Goal: Task Accomplishment & Management: Use online tool/utility

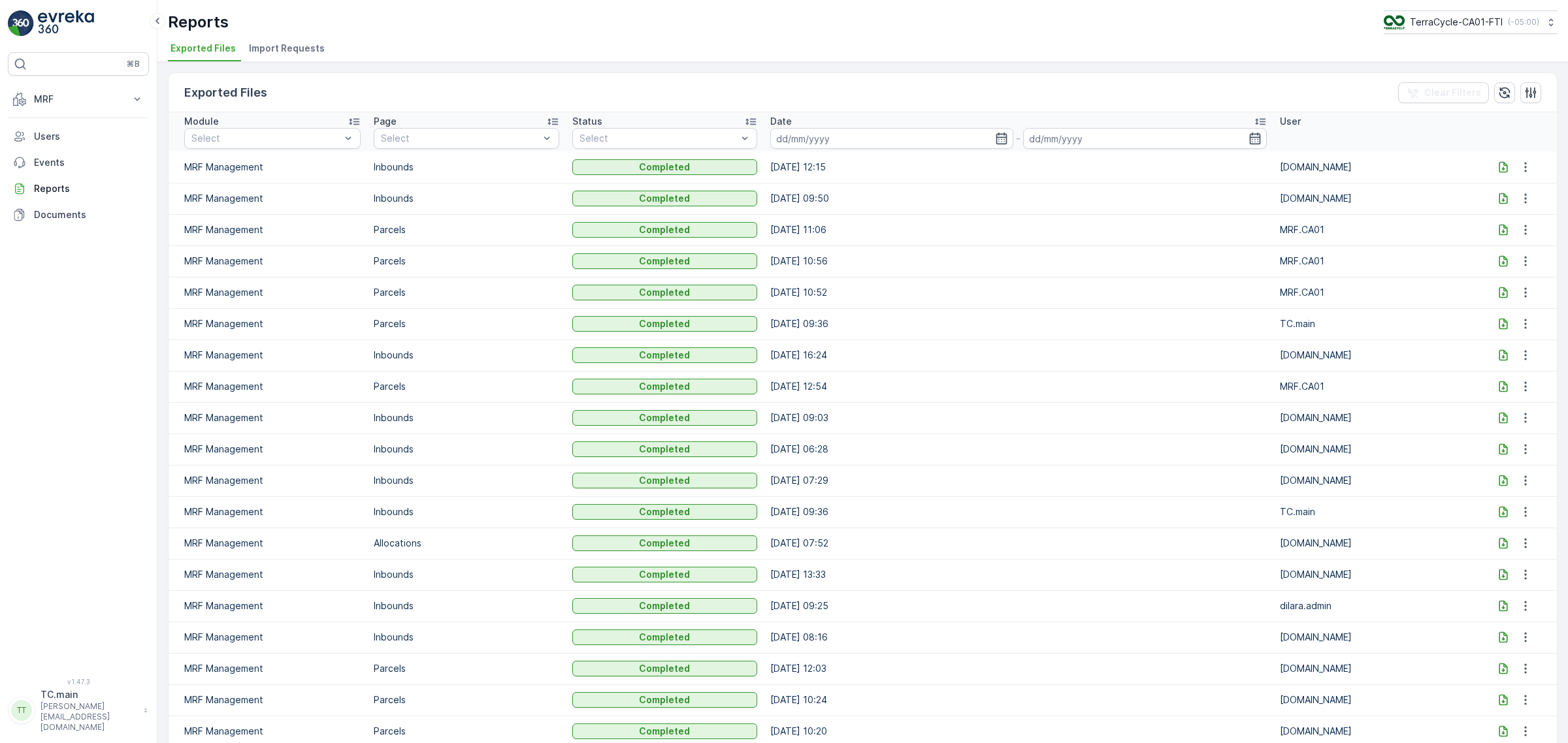
click at [1461, 34] on div "Reports TerraCycle-CA01-FTI ( -05:00 ) Exported Files Import Requests" at bounding box center [863, 31] width 1411 height 62
click at [1461, 25] on p "TerraCycle-CA01-FTI" at bounding box center [1455, 22] width 93 height 13
type input "uk"
click at [1484, 113] on span "TerraCycle-UK02-Econpro" at bounding box center [1464, 108] width 145 height 13
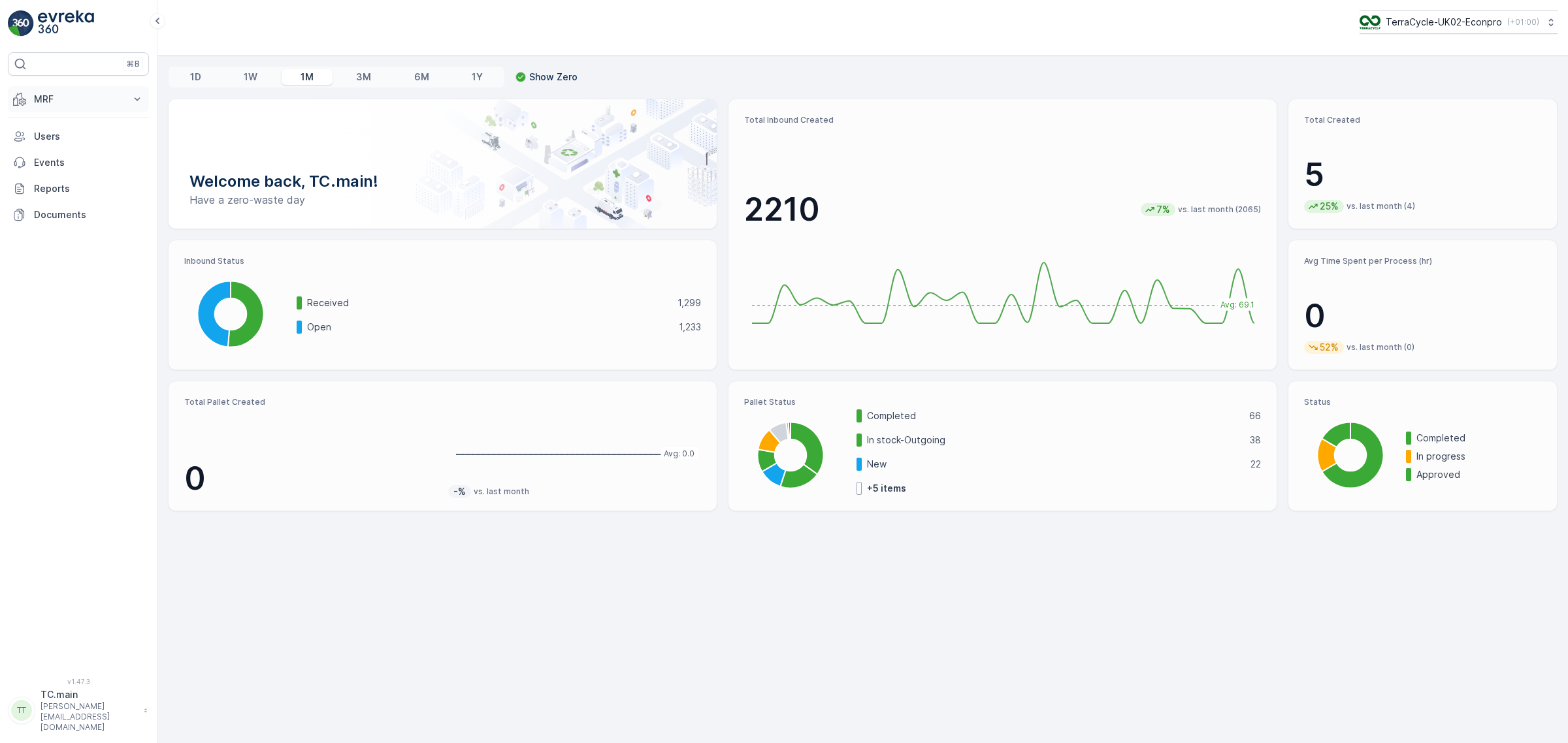
click at [57, 95] on p "MRF" at bounding box center [78, 99] width 89 height 13
click at [75, 138] on link "Inbound" at bounding box center [88, 140] width 121 height 18
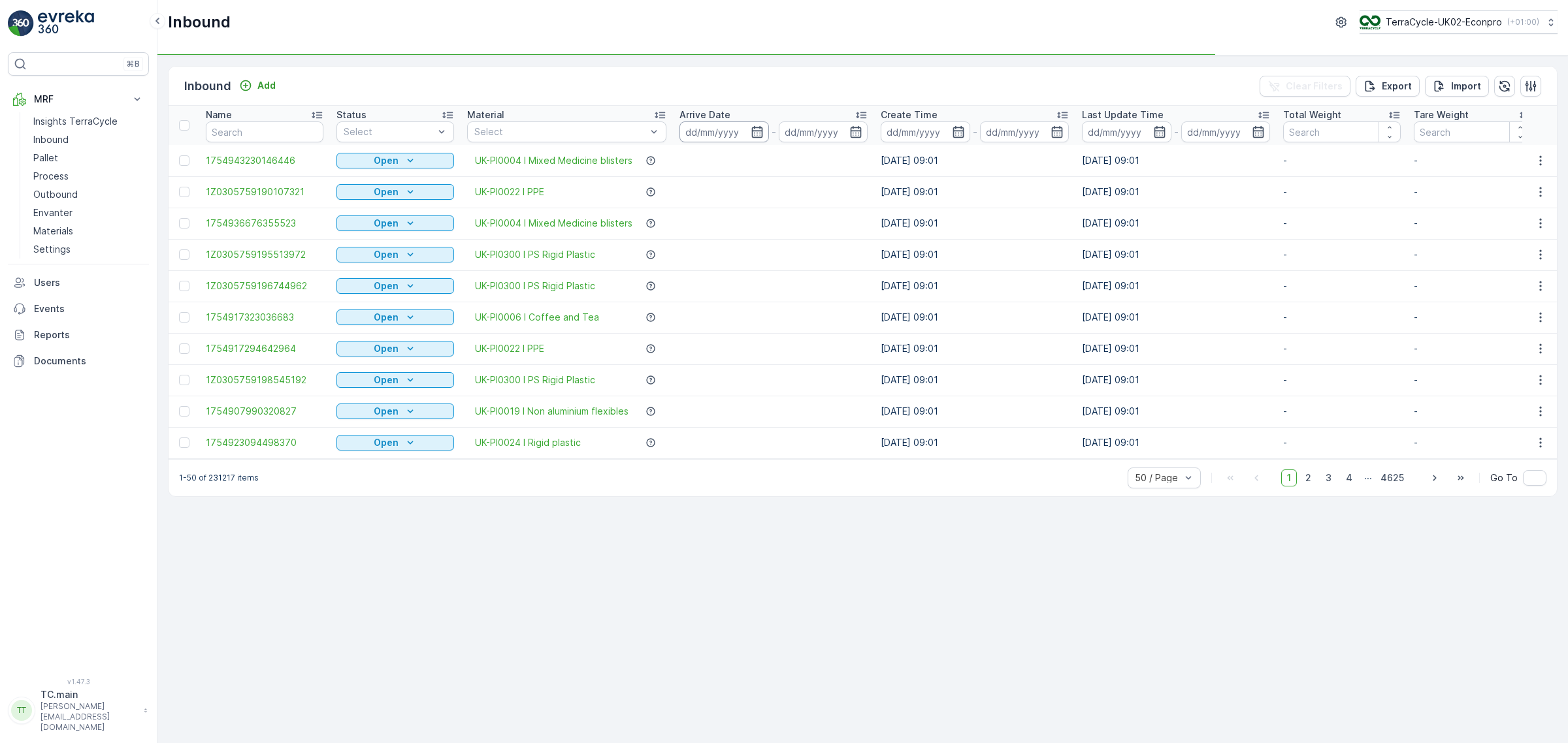
click at [694, 135] on input at bounding box center [724, 132] width 90 height 21
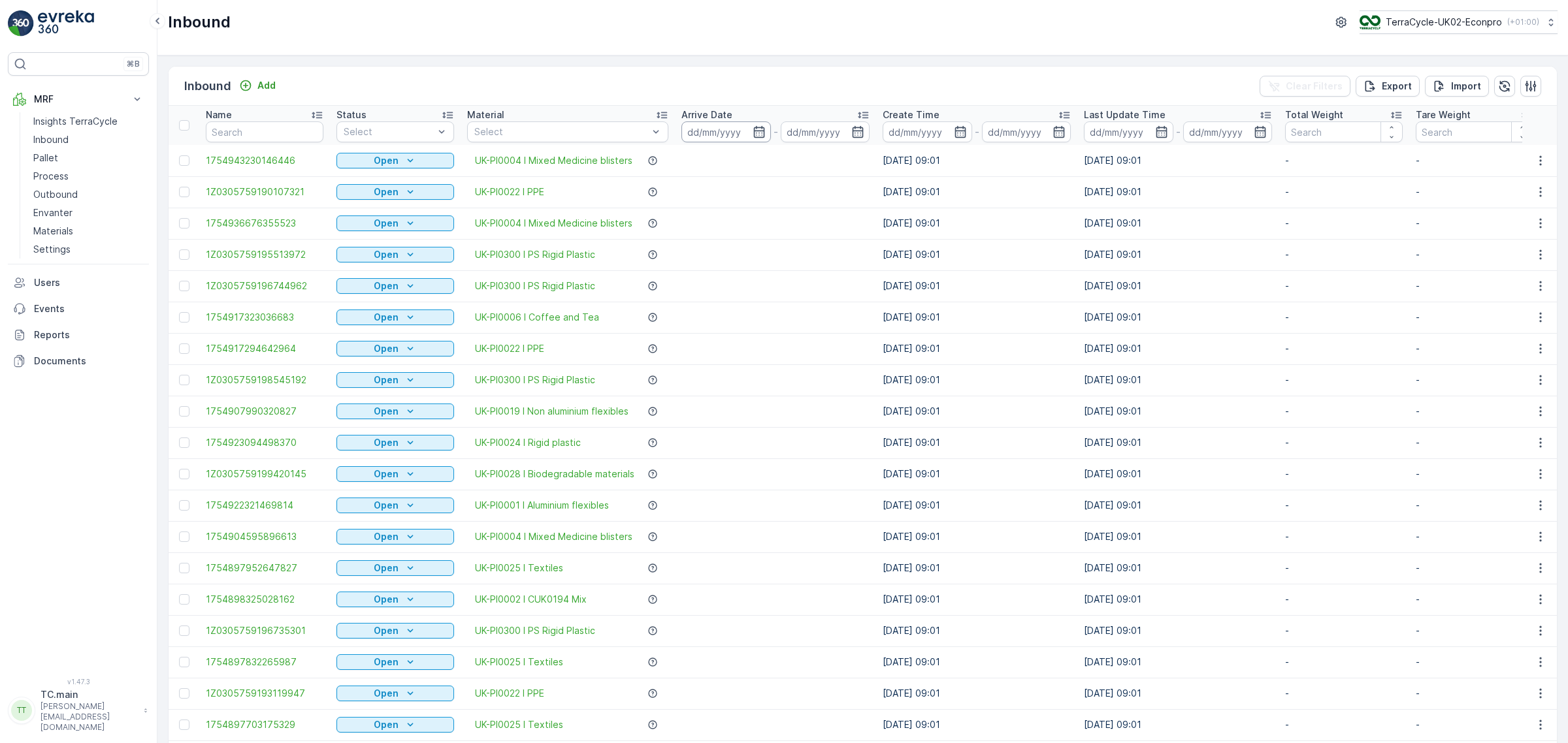
click at [712, 137] on input at bounding box center [726, 132] width 90 height 21
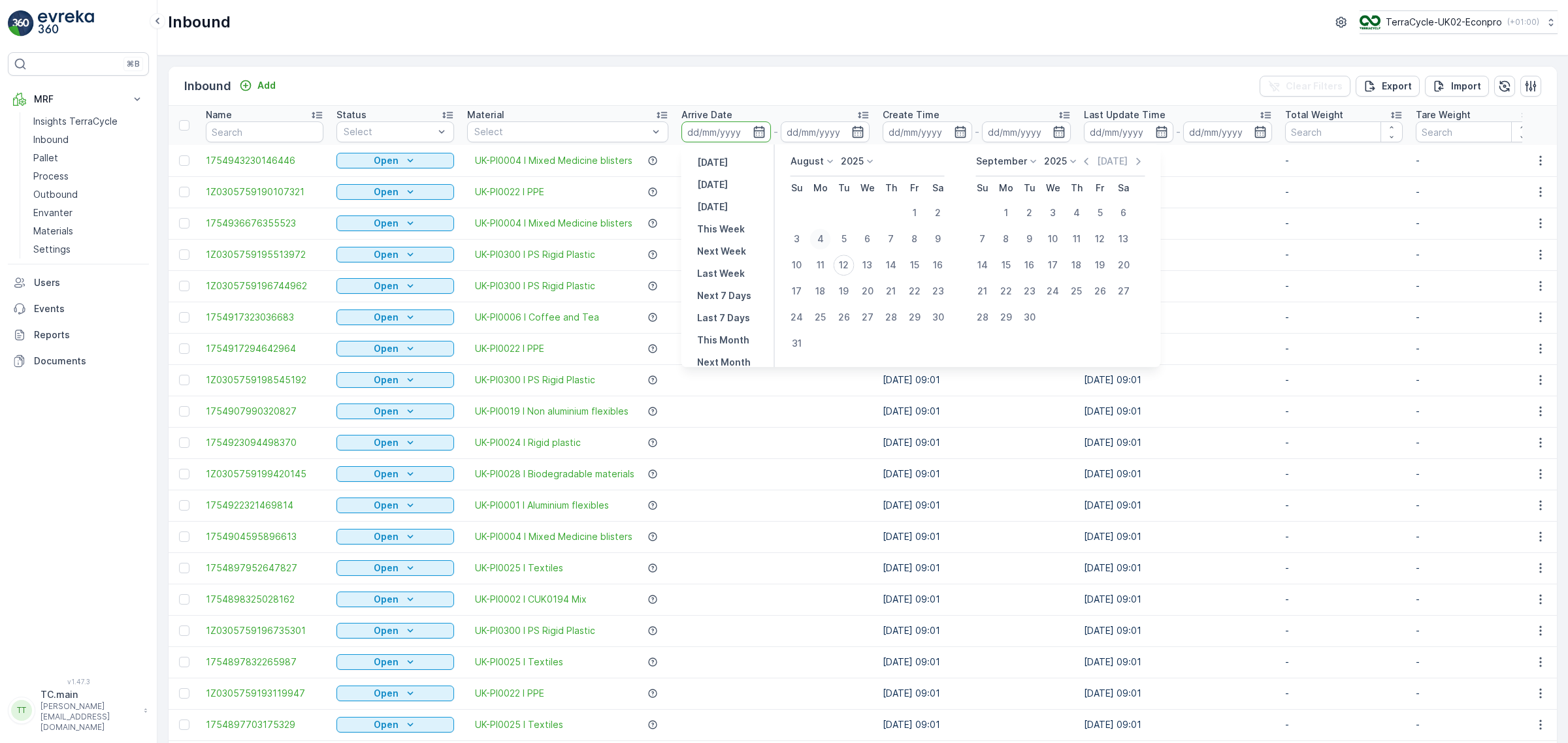
drag, startPoint x: 817, startPoint y: 237, endPoint x: 820, endPoint y: 245, distance: 8.5
click at [817, 239] on div "4" at bounding box center [820, 239] width 21 height 21
type input "04.08.2025"
click at [822, 261] on div "11" at bounding box center [820, 265] width 21 height 21
type input "11.08.2025"
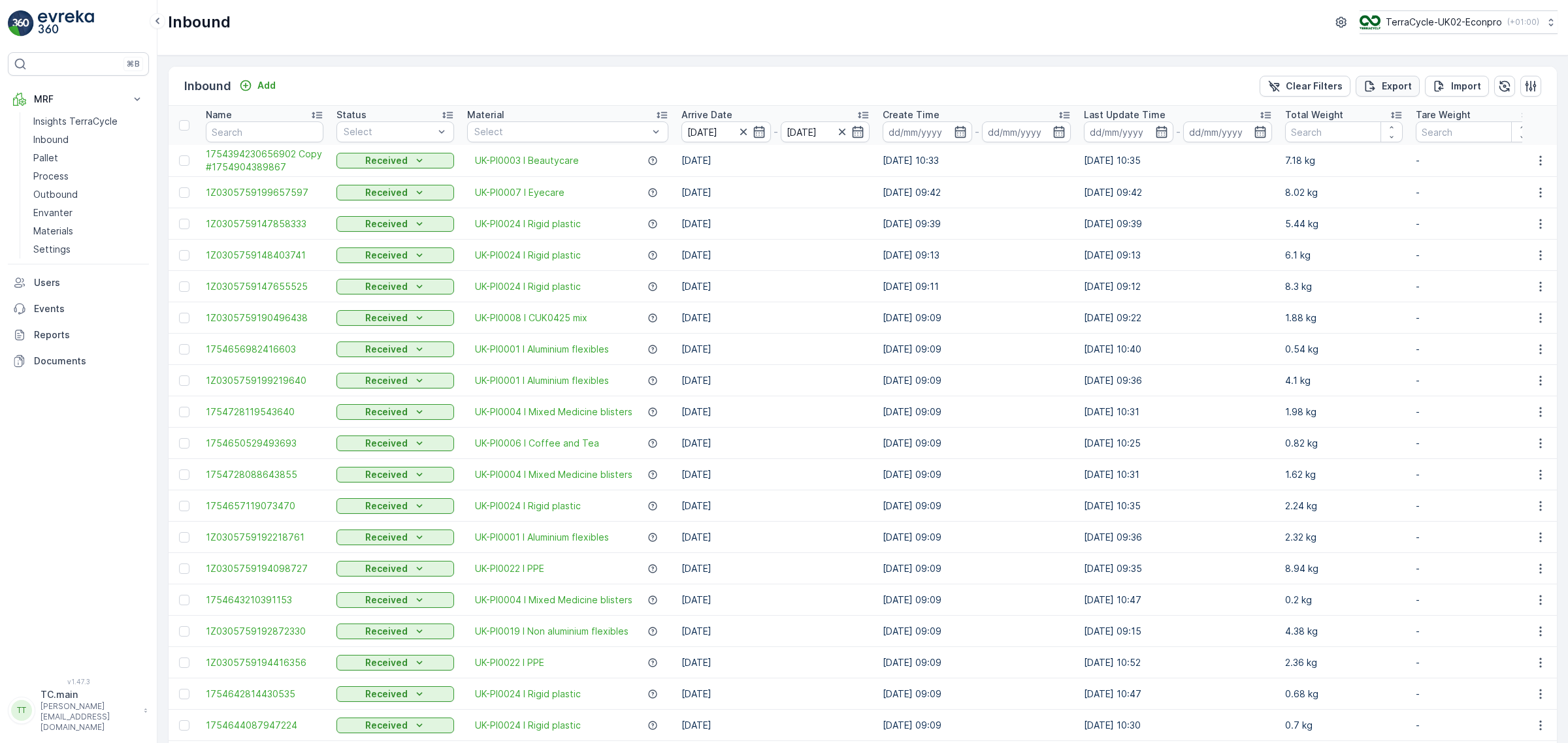
click at [1388, 85] on p "Export" at bounding box center [1396, 86] width 30 height 13
click at [1396, 73] on span "reports" at bounding box center [1462, 71] width 153 height 14
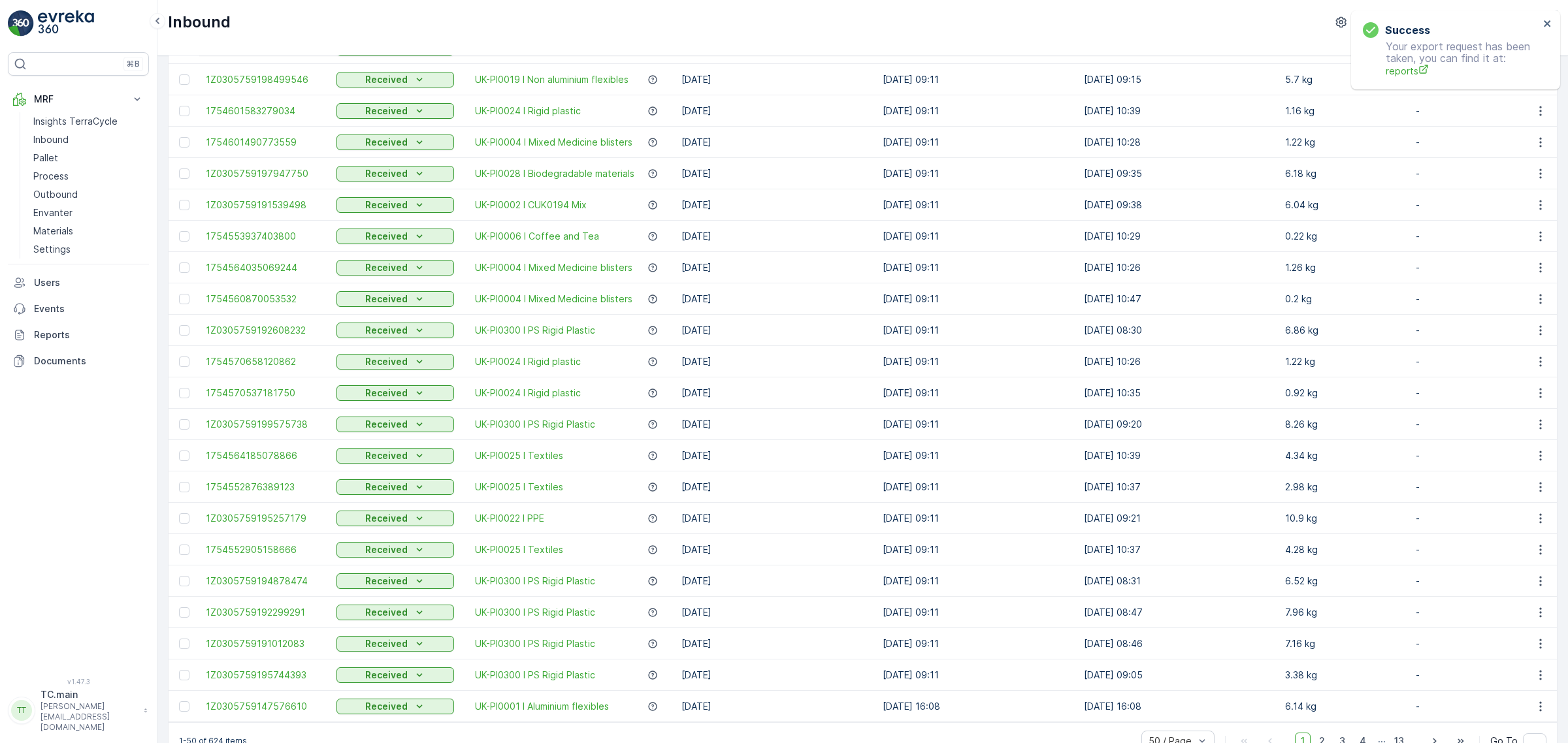
scroll to position [1024, 0]
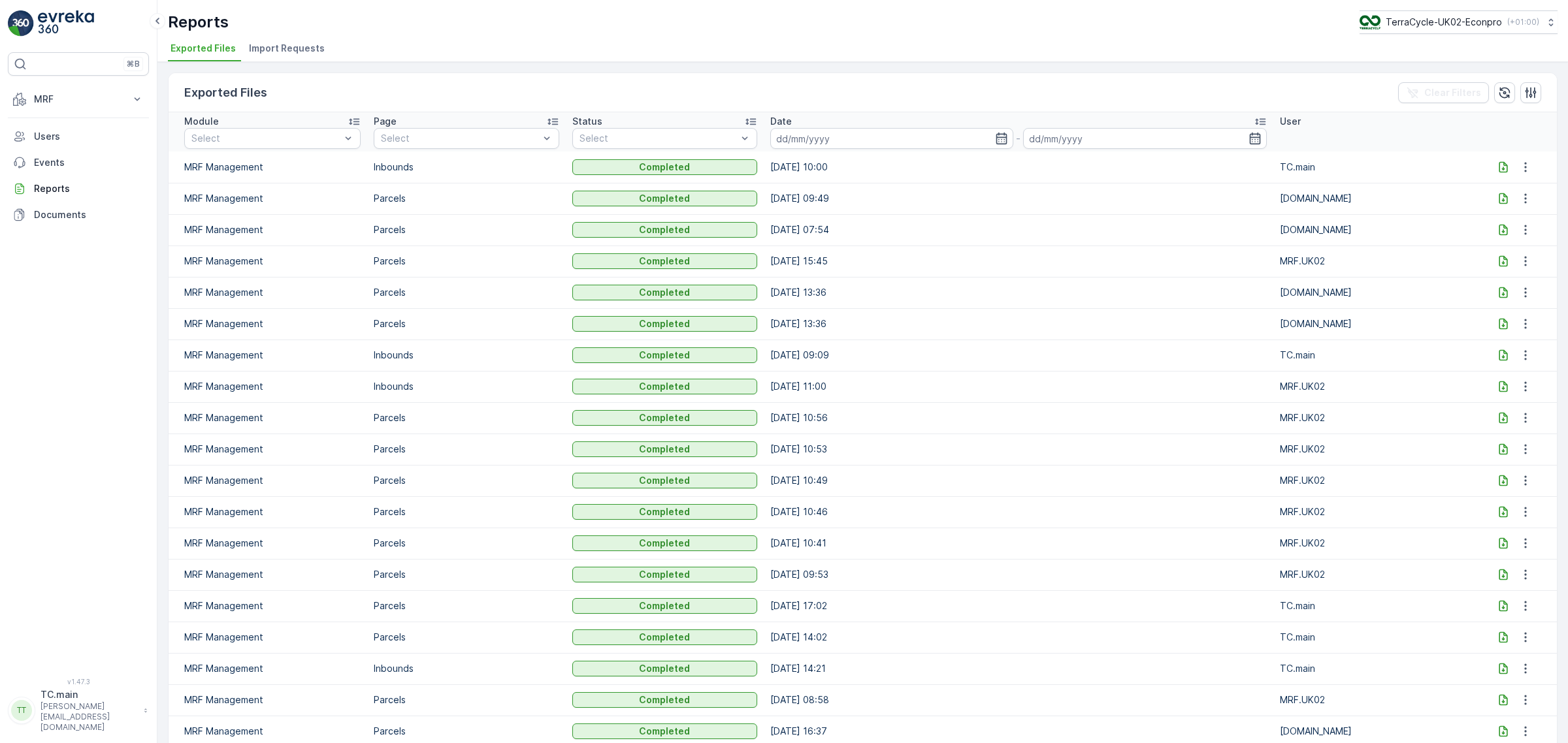
click at [1499, 165] on icon at bounding box center [1503, 167] width 9 height 11
